Goal: Task Accomplishment & Management: Complete application form

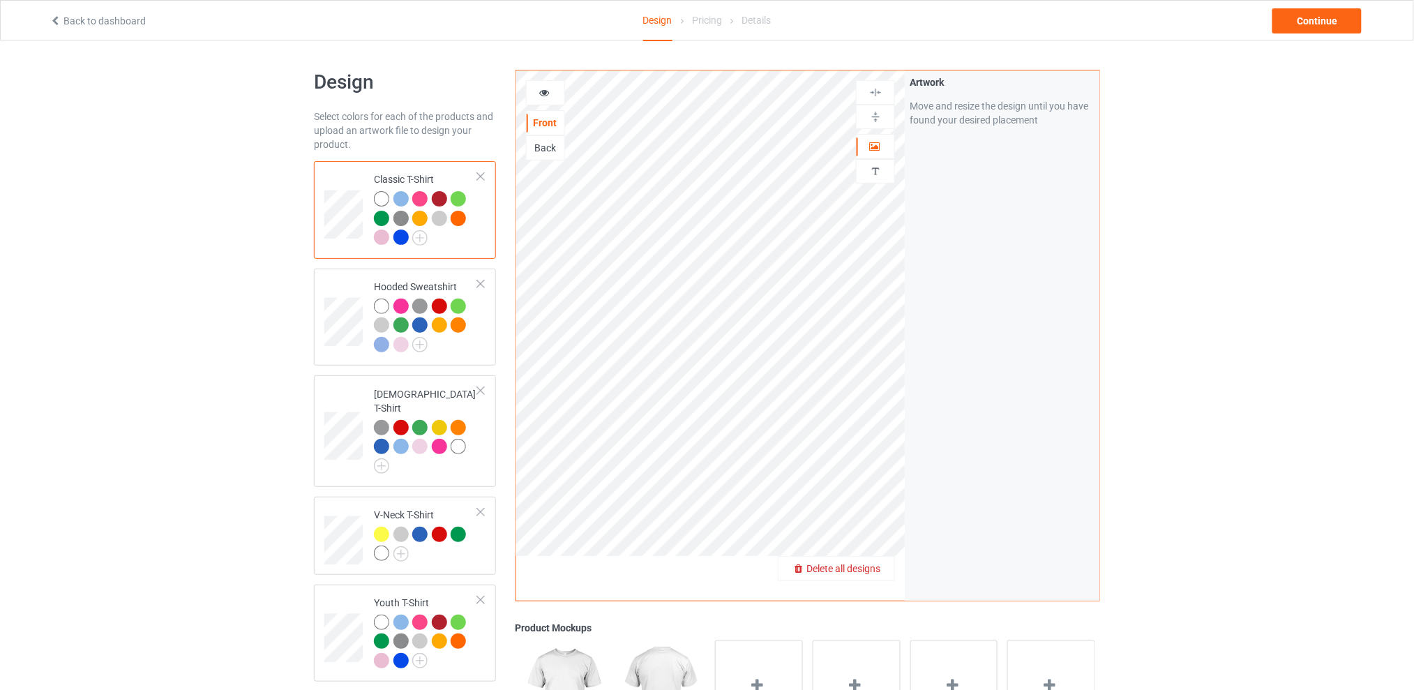
click at [869, 572] on span "Delete all designs" at bounding box center [844, 568] width 74 height 11
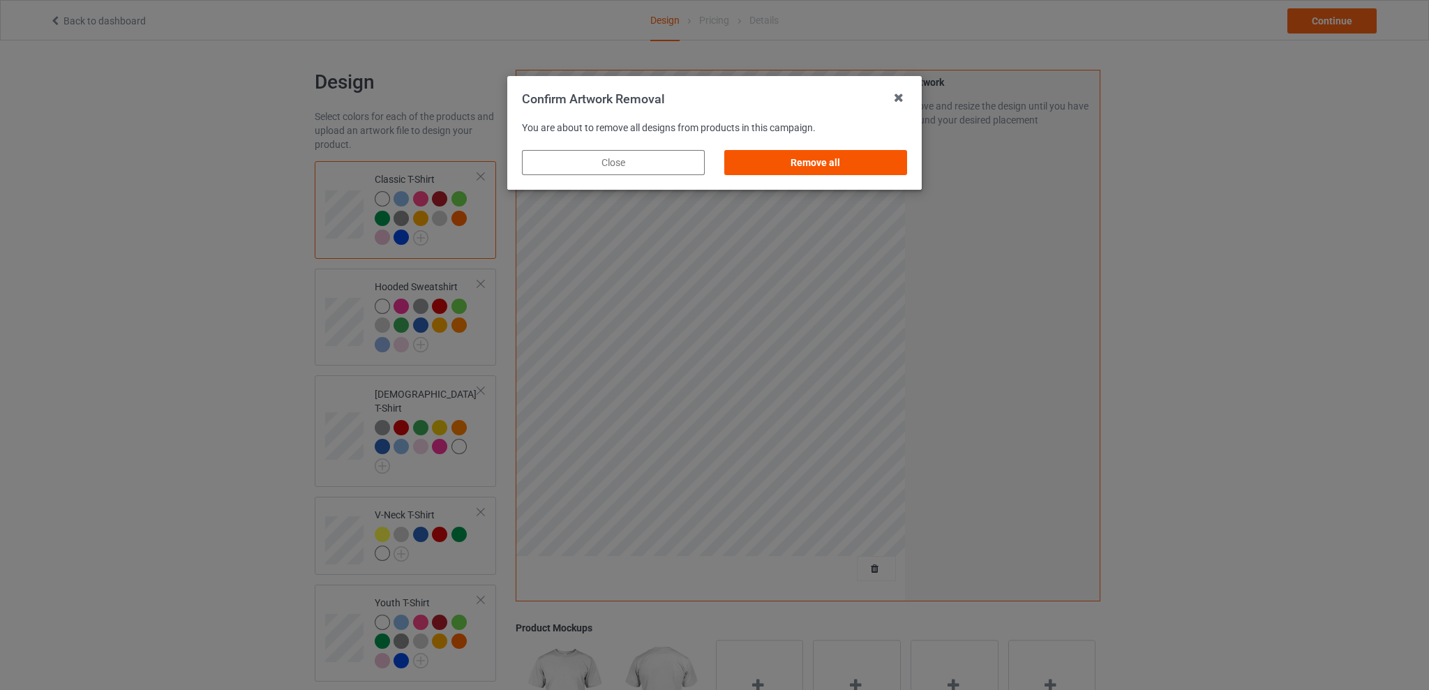
click at [832, 163] on div "Remove all" at bounding box center [815, 162] width 183 height 25
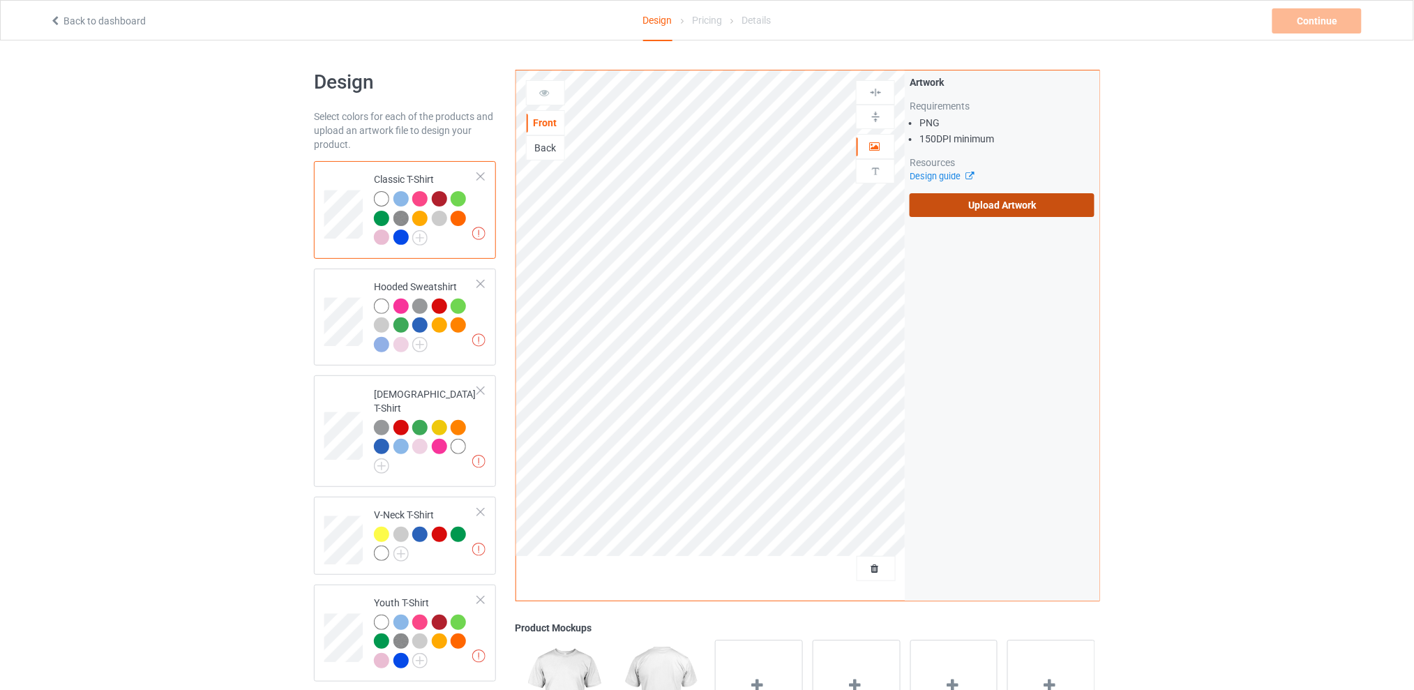
click at [985, 201] on label "Upload Artwork" at bounding box center [1002, 205] width 185 height 24
click at [0, 0] on input "Upload Artwork" at bounding box center [0, 0] width 0 height 0
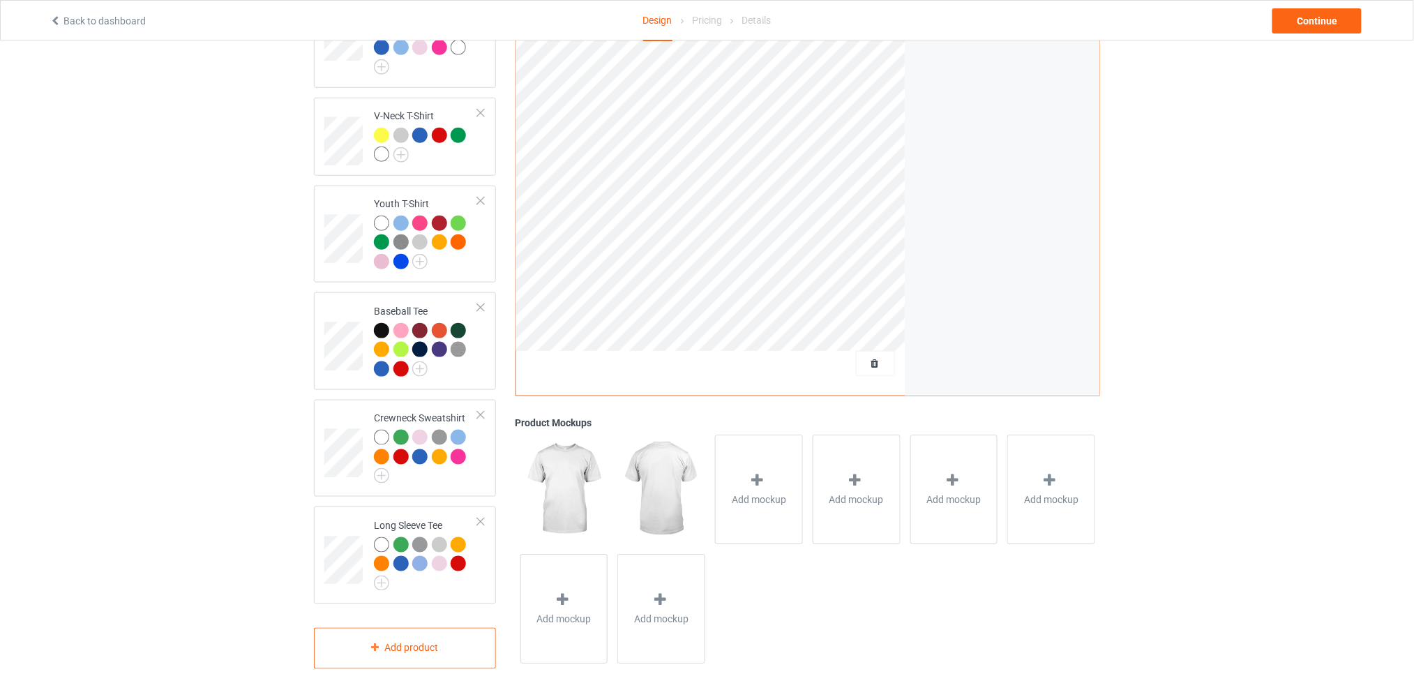
scroll to position [27, 0]
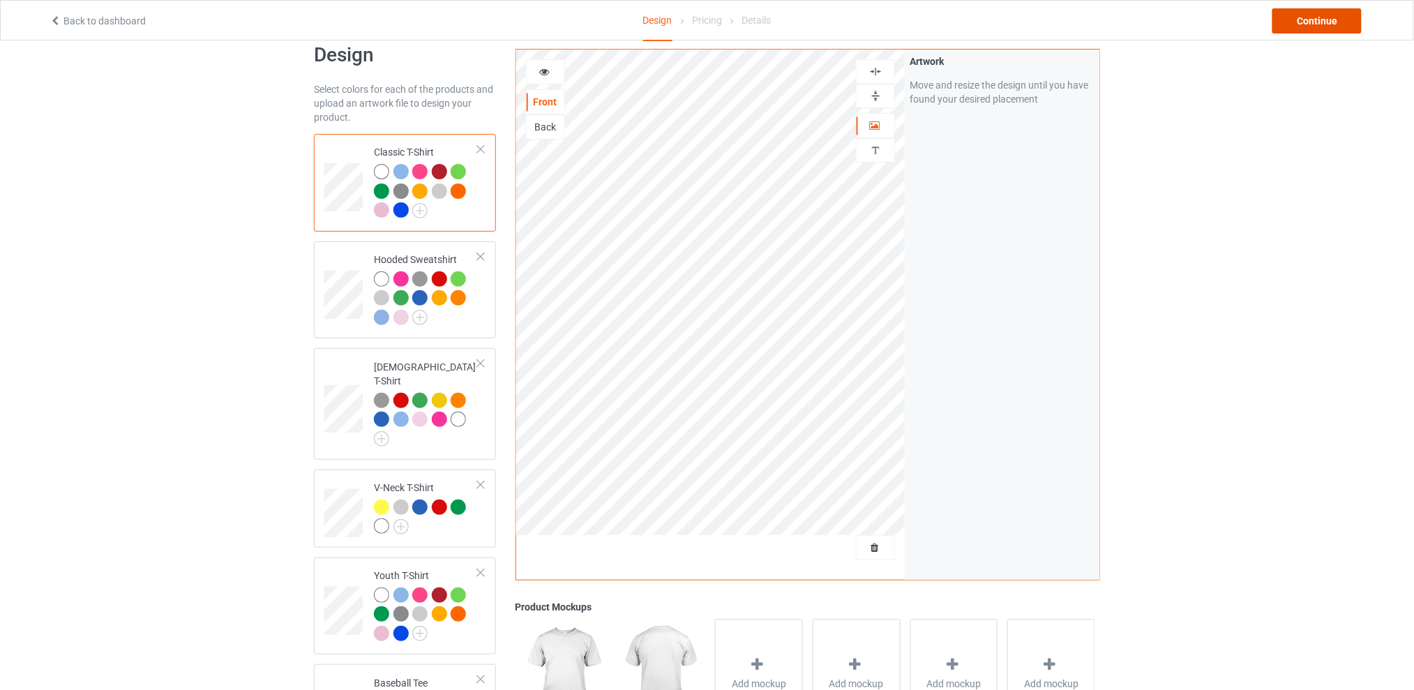
click at [1331, 26] on div "Continue" at bounding box center [1317, 20] width 89 height 25
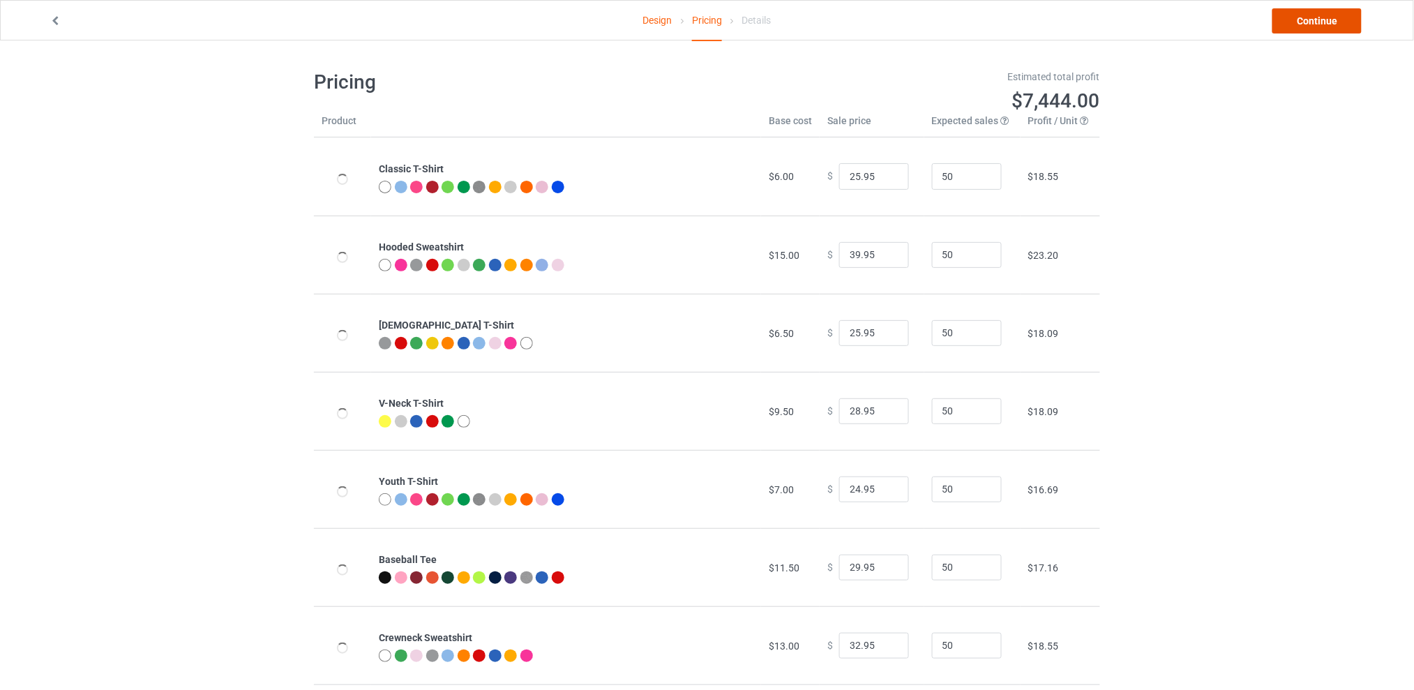
click at [1336, 19] on link "Continue" at bounding box center [1317, 20] width 89 height 25
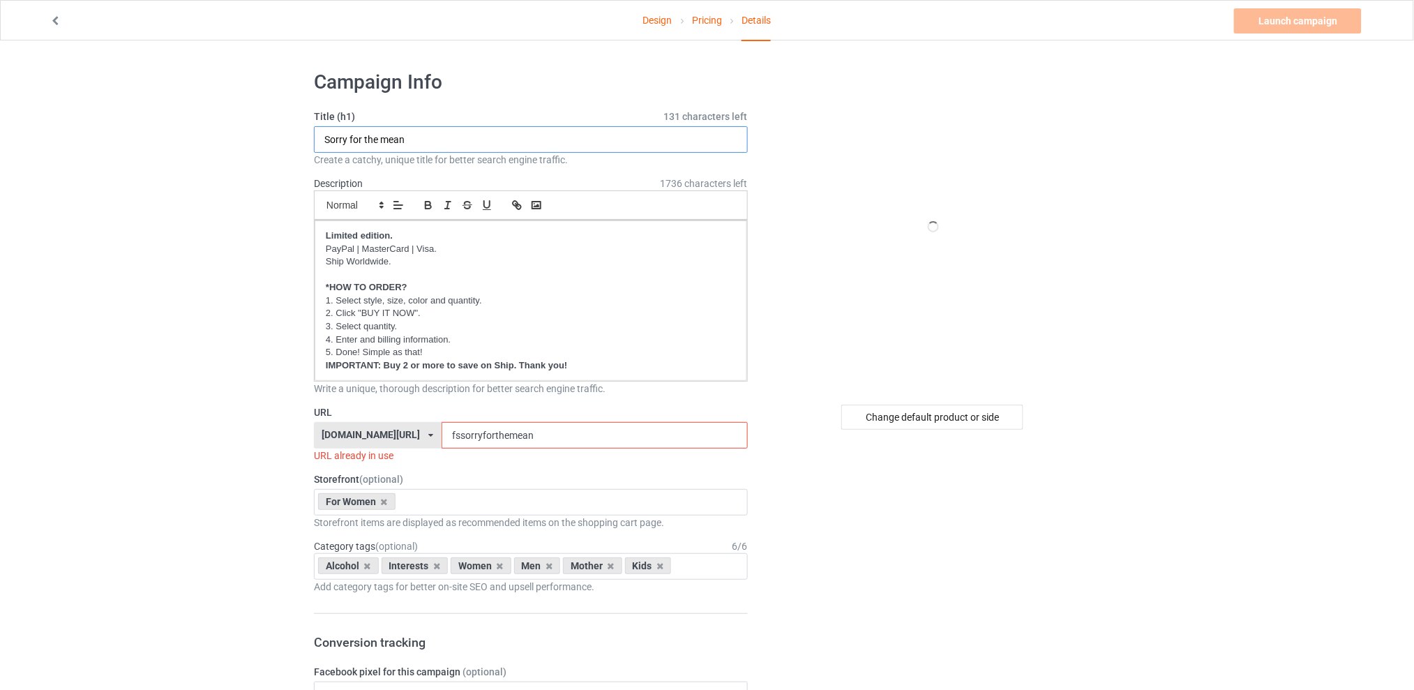
drag, startPoint x: 441, startPoint y: 137, endPoint x: 225, endPoint y: 135, distance: 216.3
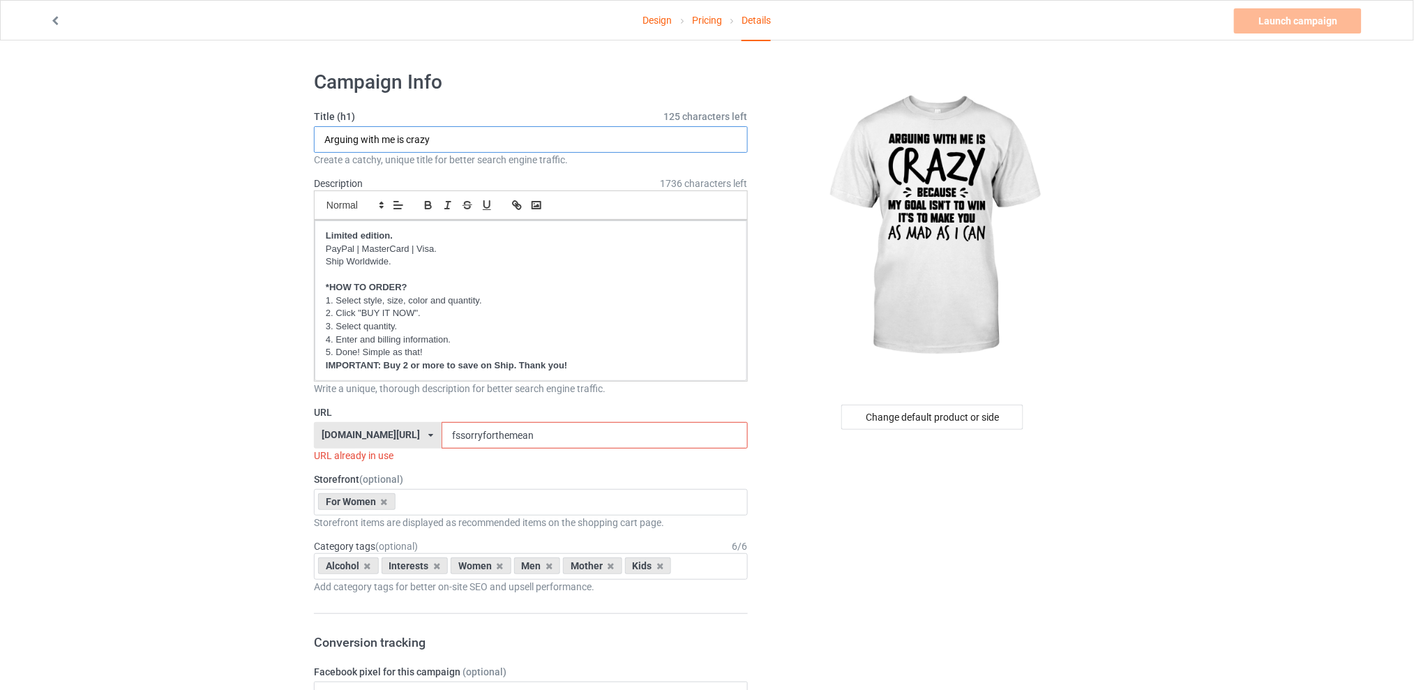
type input "Arguing with me is crazy"
drag, startPoint x: 562, startPoint y: 440, endPoint x: 422, endPoint y: 436, distance: 139.6
click at [422, 436] on div "[DOMAIN_NAME][URL] [DOMAIN_NAME][URL] [DOMAIN_NAME][URL] [DOMAIN_NAME][URL] 5d7…" at bounding box center [531, 435] width 434 height 27
drag, startPoint x: 581, startPoint y: 431, endPoint x: 388, endPoint y: 437, distance: 193.4
click at [388, 437] on div "[DOMAIN_NAME][URL] [DOMAIN_NAME][URL] [DOMAIN_NAME][URL] [DOMAIN_NAME][URL] 5d7…" at bounding box center [531, 435] width 434 height 27
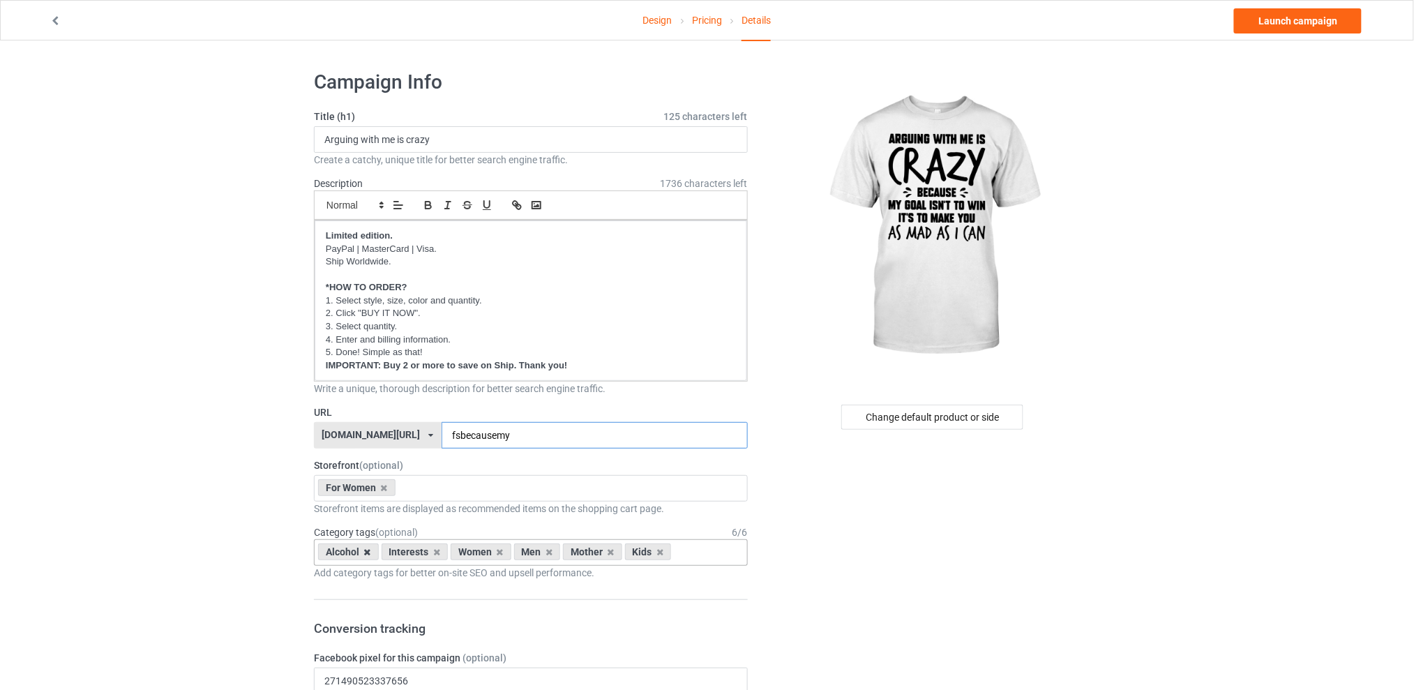
type input "fsbecausemy"
click at [364, 551] on icon at bounding box center [367, 552] width 7 height 9
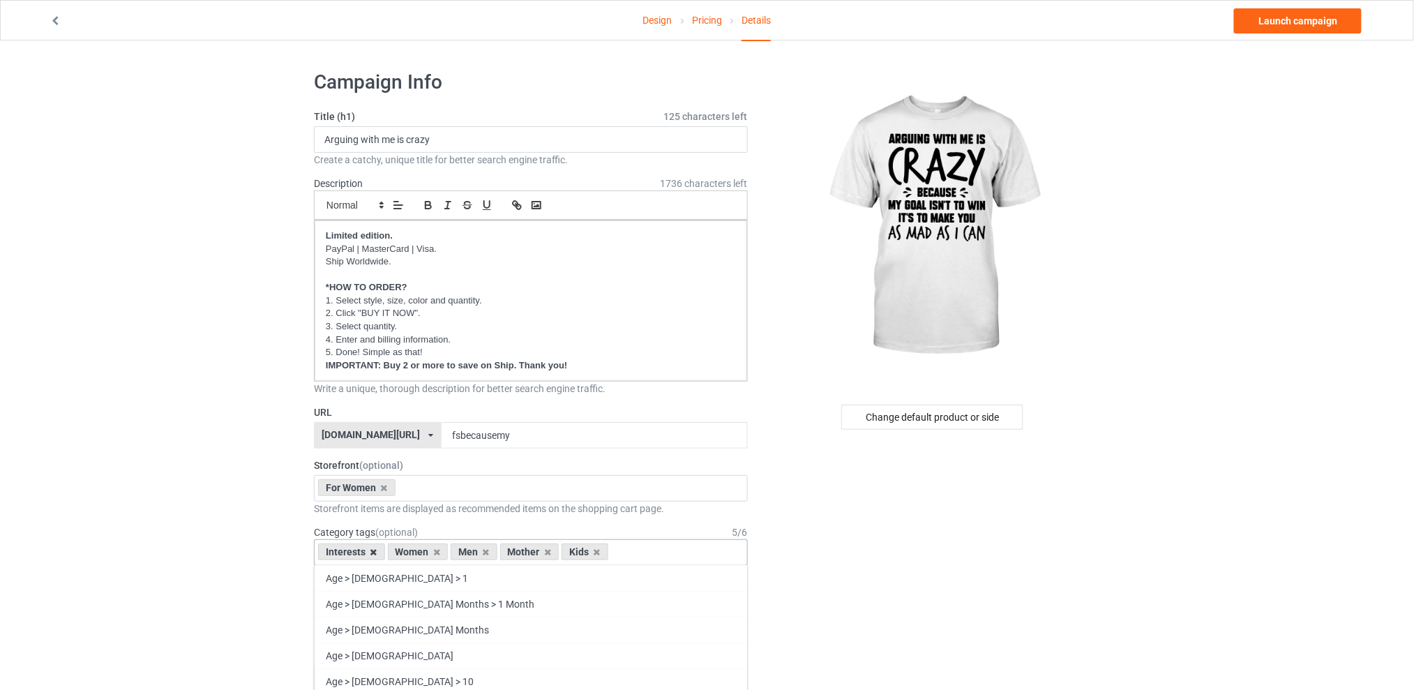
click at [375, 552] on icon at bounding box center [374, 552] width 7 height 9
click at [414, 553] on icon at bounding box center [416, 552] width 7 height 9
click at [428, 551] on icon at bounding box center [429, 552] width 7 height 9
click at [417, 552] on icon at bounding box center [416, 552] width 7 height 9
click at [900, 411] on div "Change default product or side" at bounding box center [933, 417] width 182 height 25
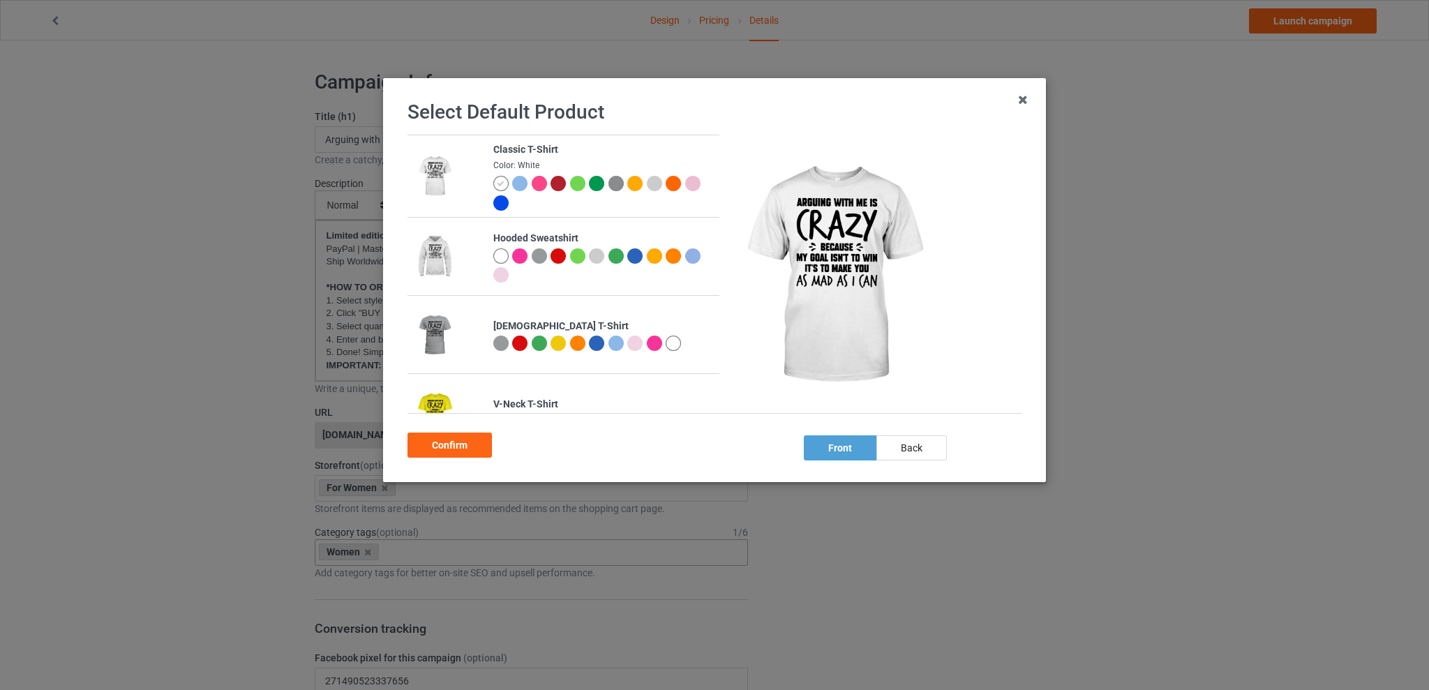
scroll to position [279, 0]
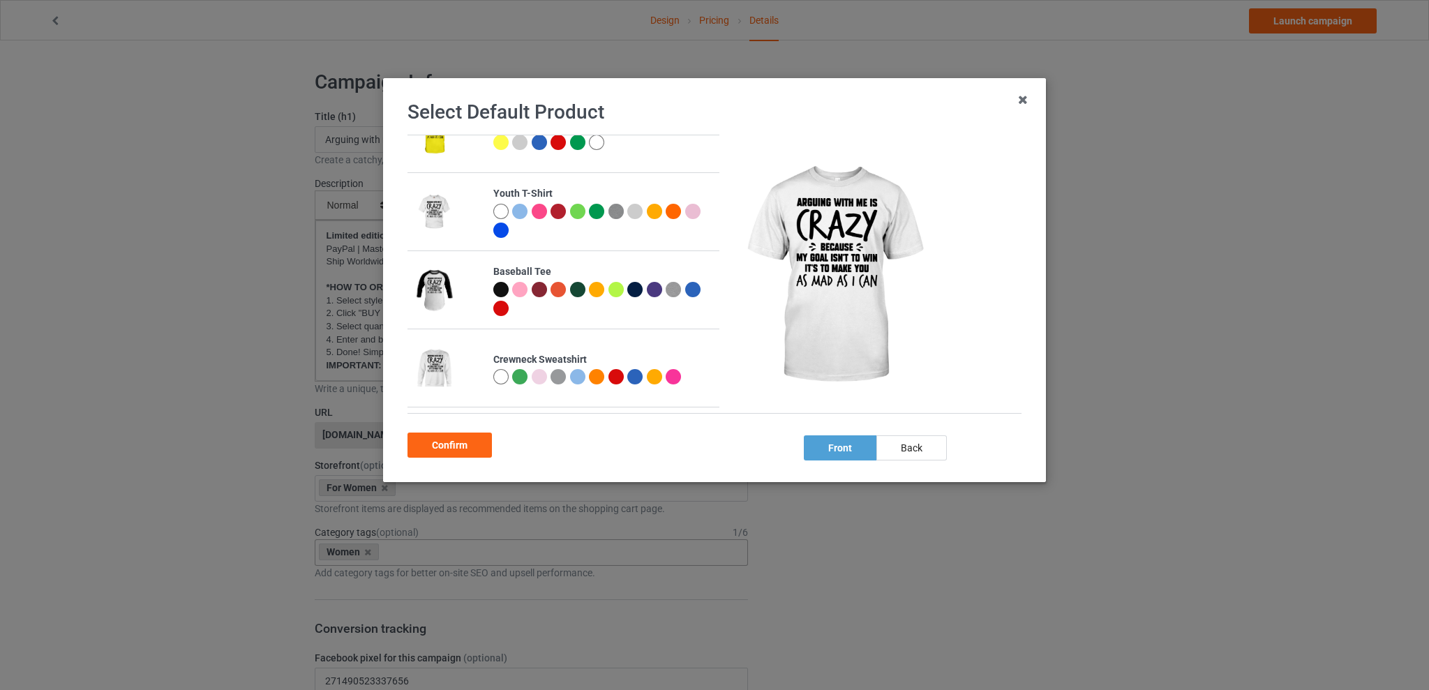
click at [537, 373] on div at bounding box center [539, 376] width 15 height 15
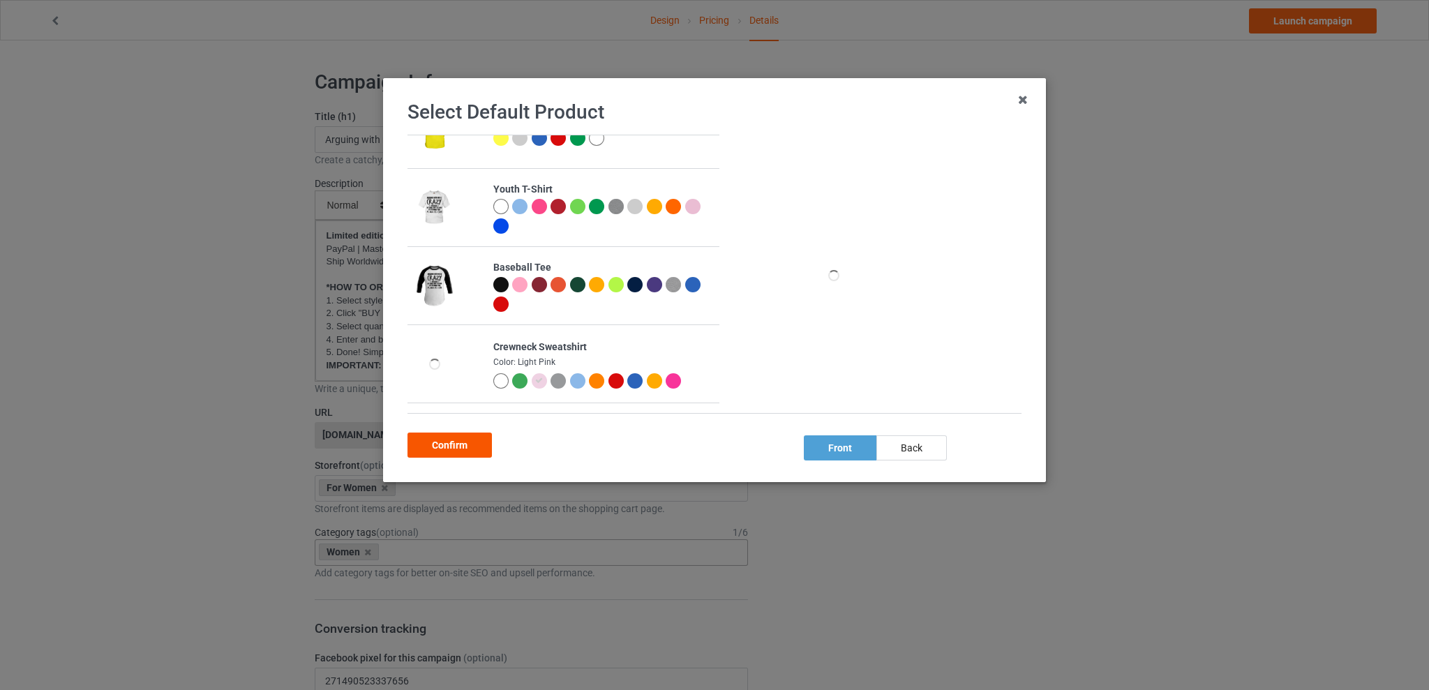
click at [470, 433] on div "Confirm" at bounding box center [450, 445] width 84 height 25
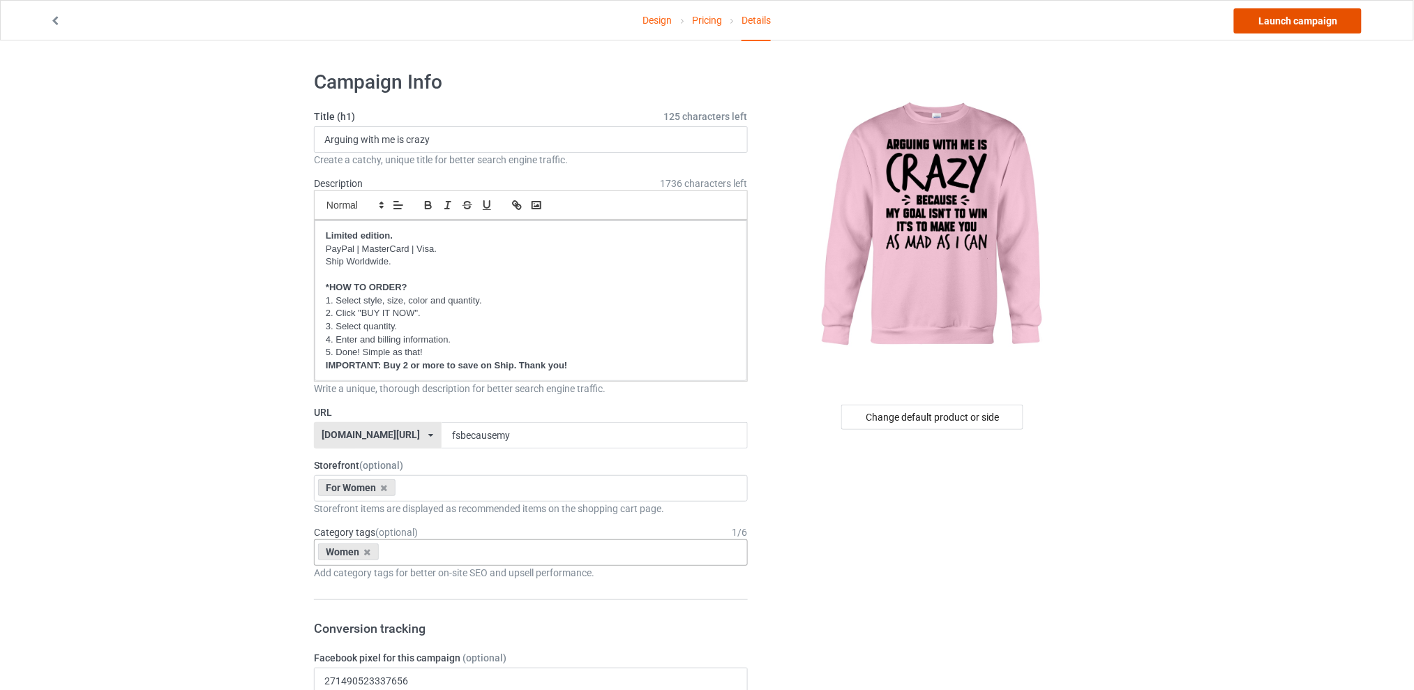
click at [1297, 12] on link "Launch campaign" at bounding box center [1298, 20] width 128 height 25
